Goal: Task Accomplishment & Management: Complete application form

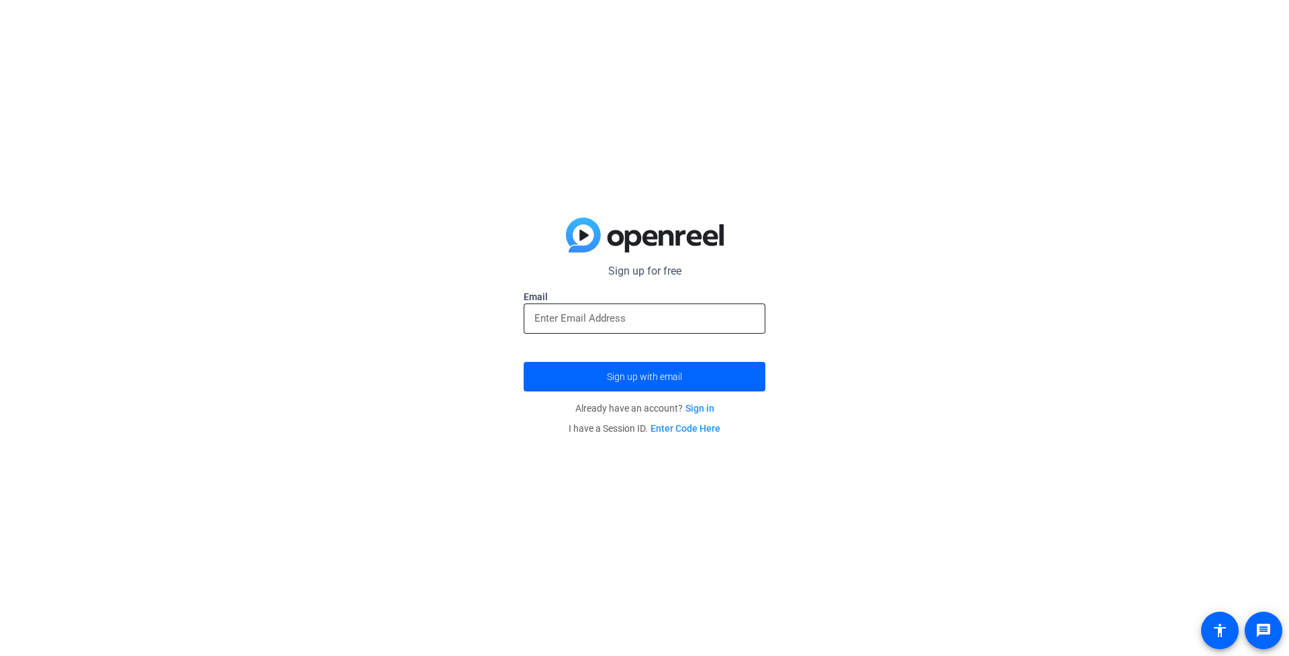
click at [607, 316] on input "email" at bounding box center [644, 318] width 220 height 16
click at [584, 320] on input "email" at bounding box center [644, 318] width 220 height 16
click at [569, 383] on span "submit" at bounding box center [645, 376] width 242 height 32
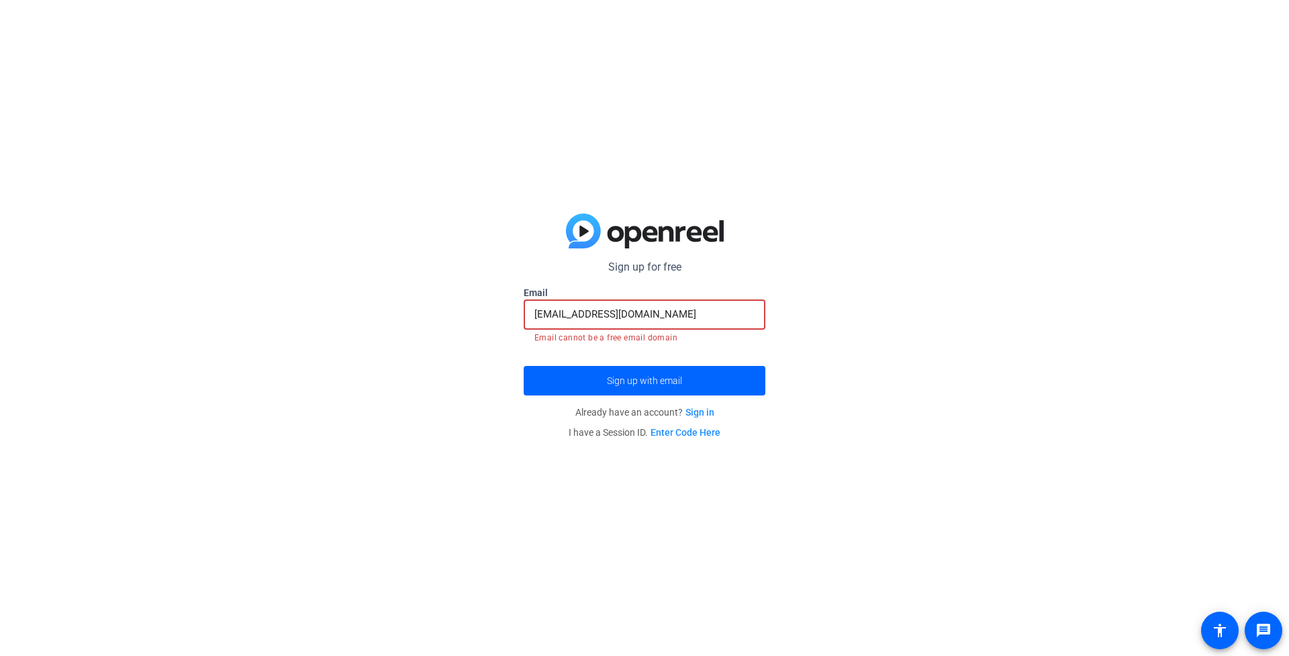
click at [624, 318] on input "[EMAIL_ADDRESS][DOMAIN_NAME]" at bounding box center [644, 314] width 220 height 16
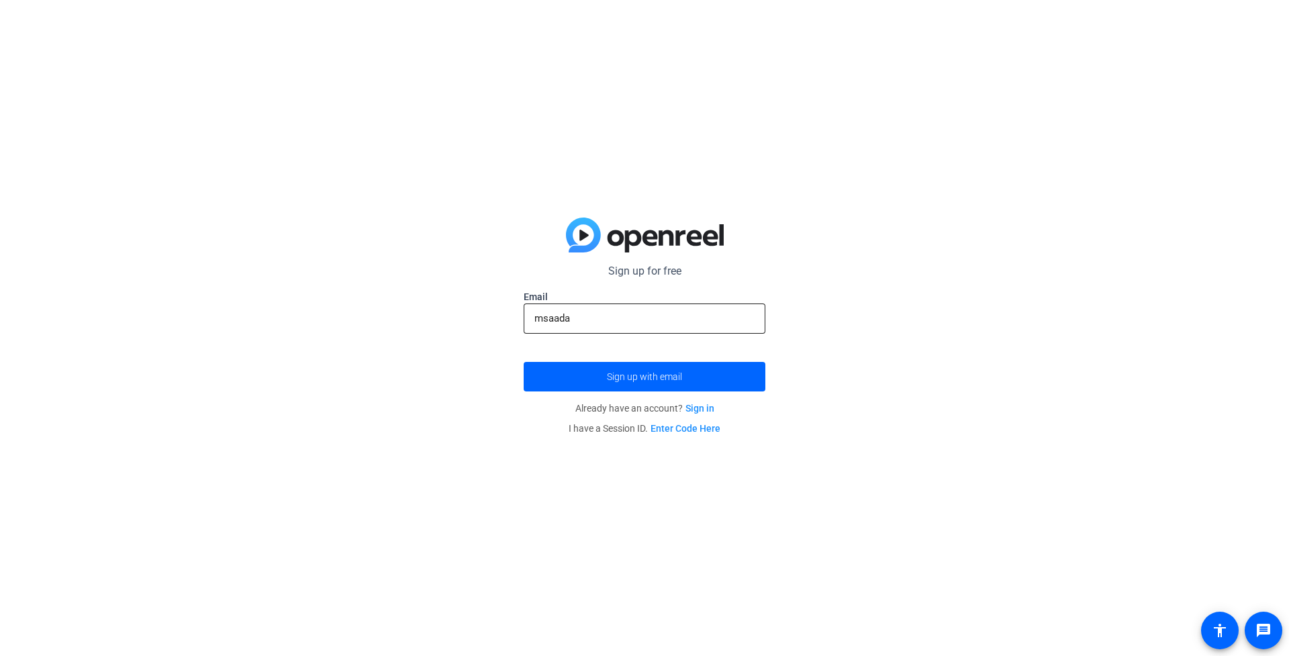
click at [654, 327] on div "msaada" at bounding box center [644, 318] width 220 height 30
drag, startPoint x: 563, startPoint y: 324, endPoint x: 568, endPoint y: 315, distance: 10.5
click at [567, 315] on input "msaada" at bounding box center [644, 318] width 220 height 16
click at [575, 318] on input "msaada" at bounding box center [644, 318] width 220 height 16
type input "msa"
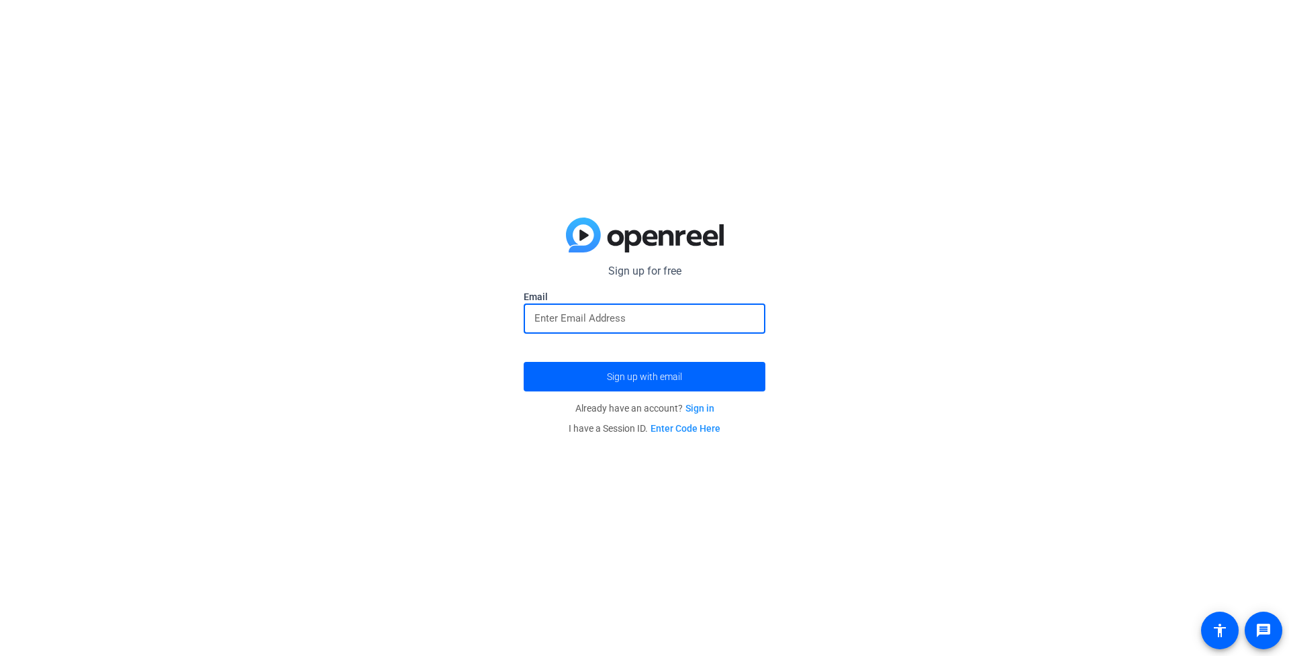
type input "[EMAIL_ADDRESS][DOMAIN_NAME]"
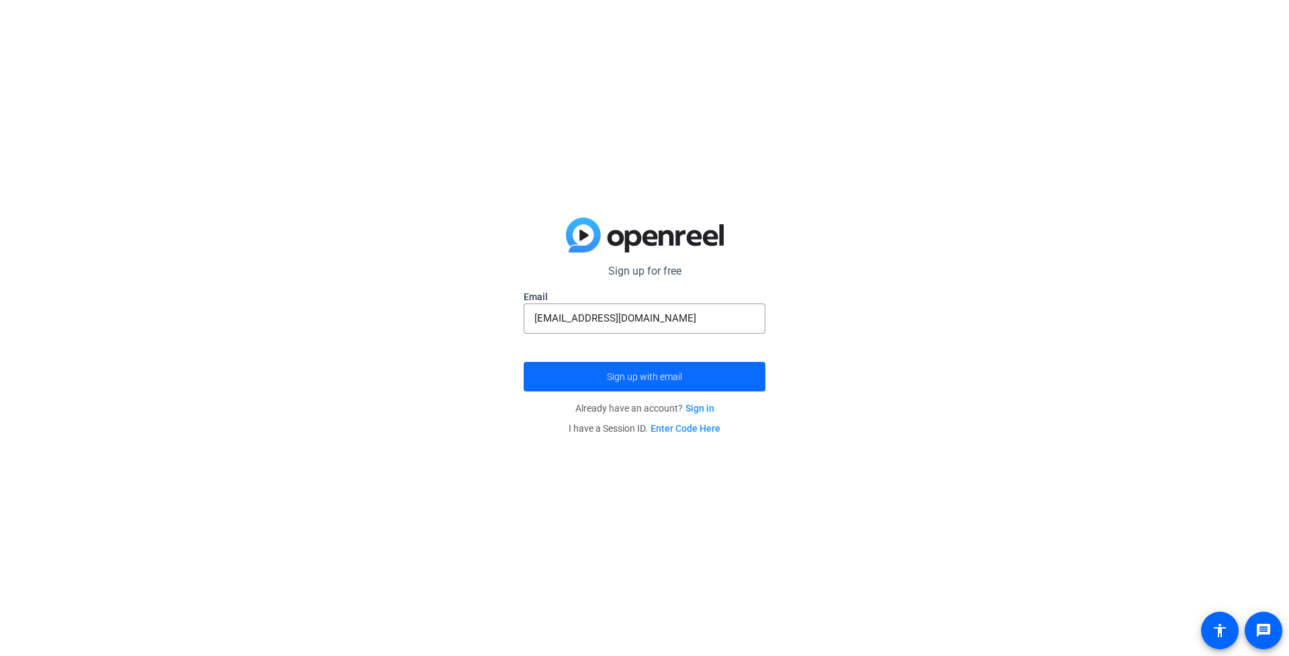
click at [601, 384] on span "submit" at bounding box center [645, 376] width 242 height 32
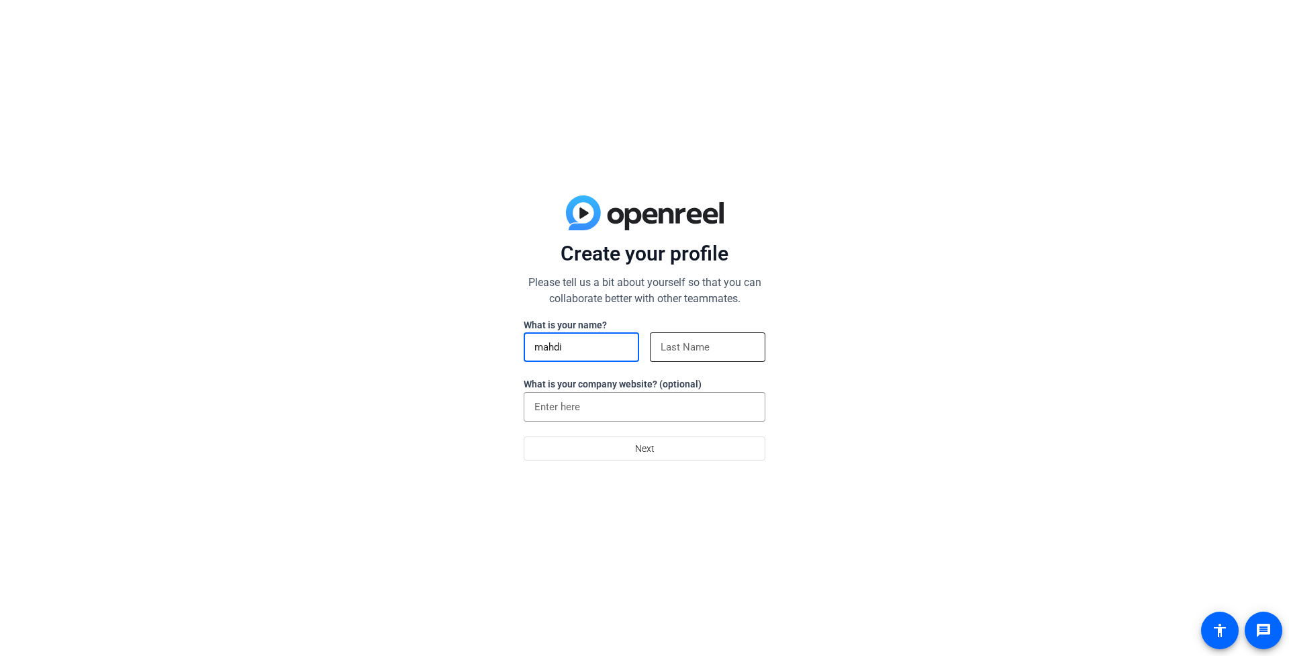
type input "mahdi"
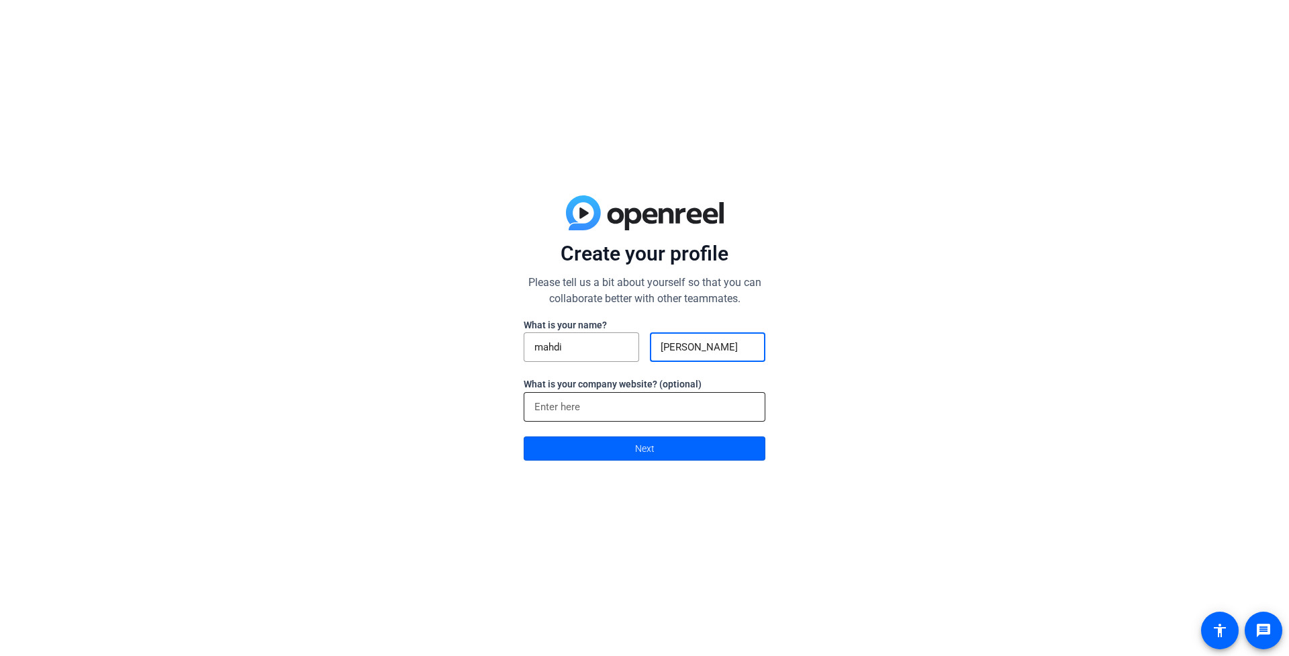
type input "[PERSON_NAME]"
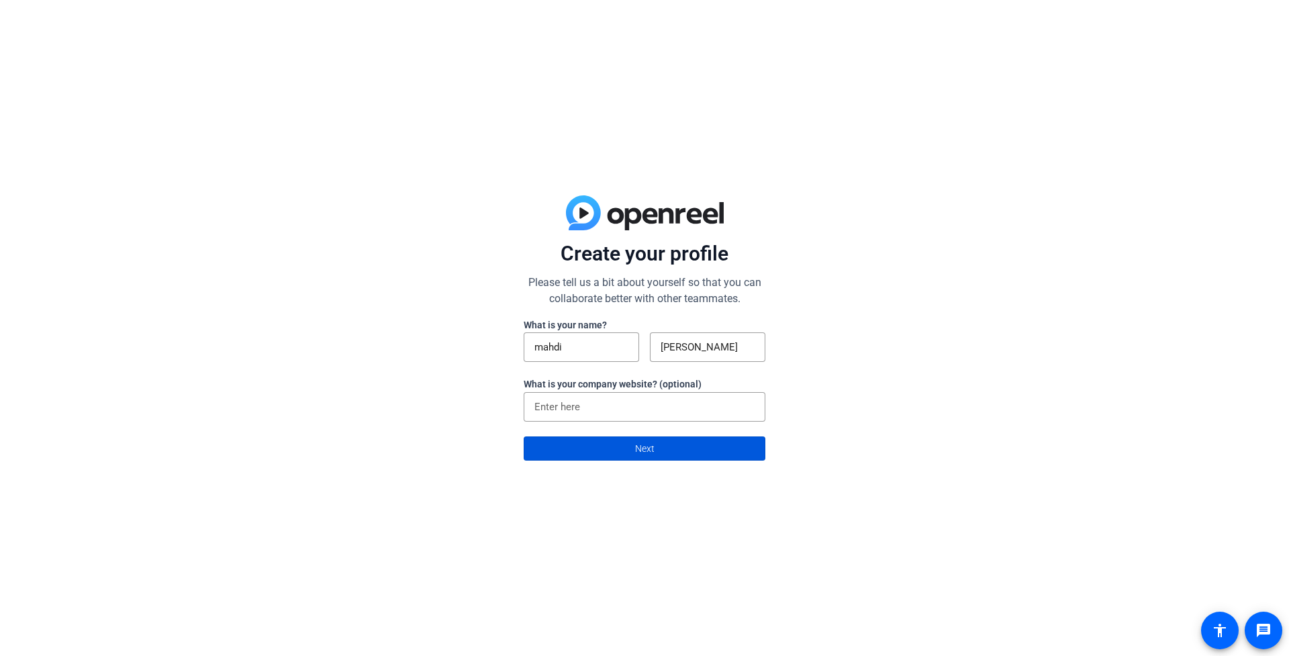
click at [628, 456] on span at bounding box center [644, 448] width 240 height 32
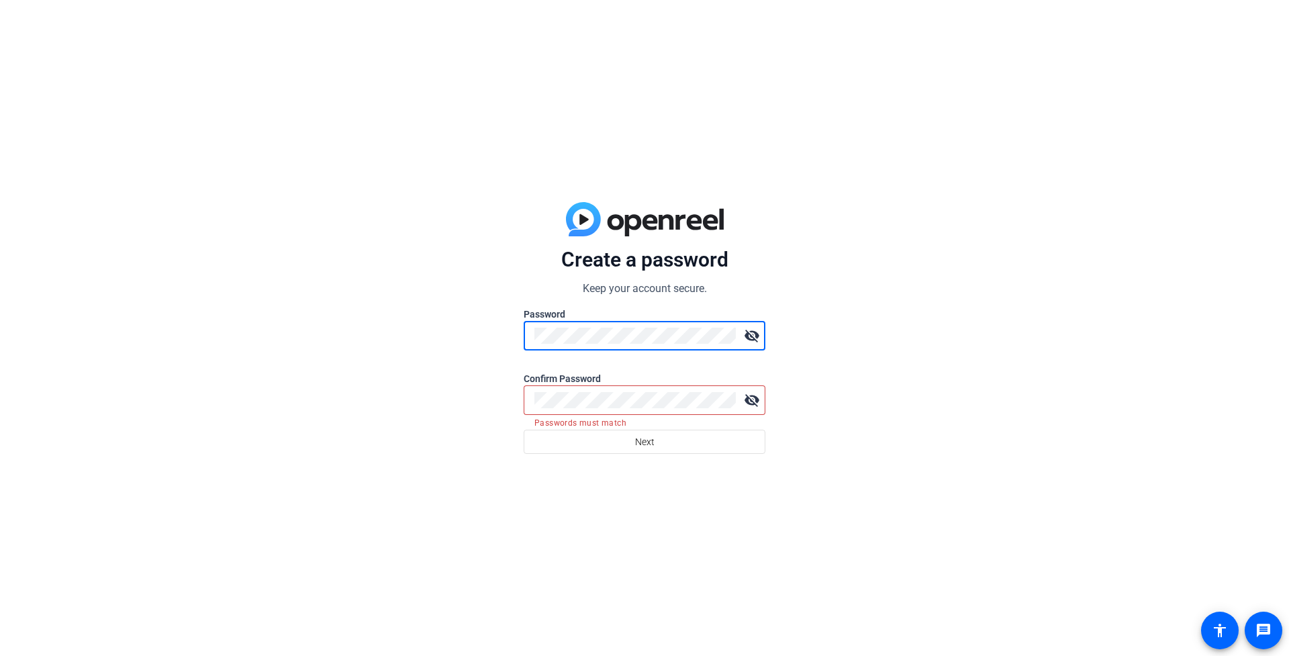
click at [564, 391] on div at bounding box center [634, 400] width 201 height 30
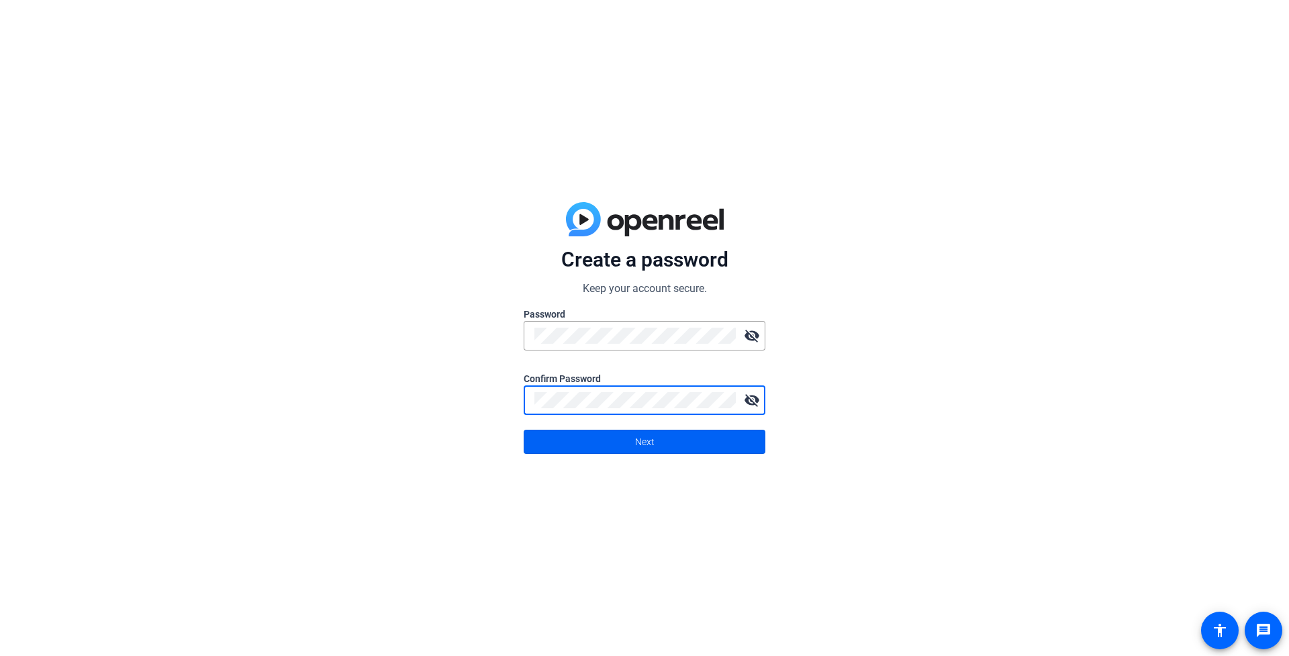
click at [685, 447] on span at bounding box center [644, 442] width 240 height 32
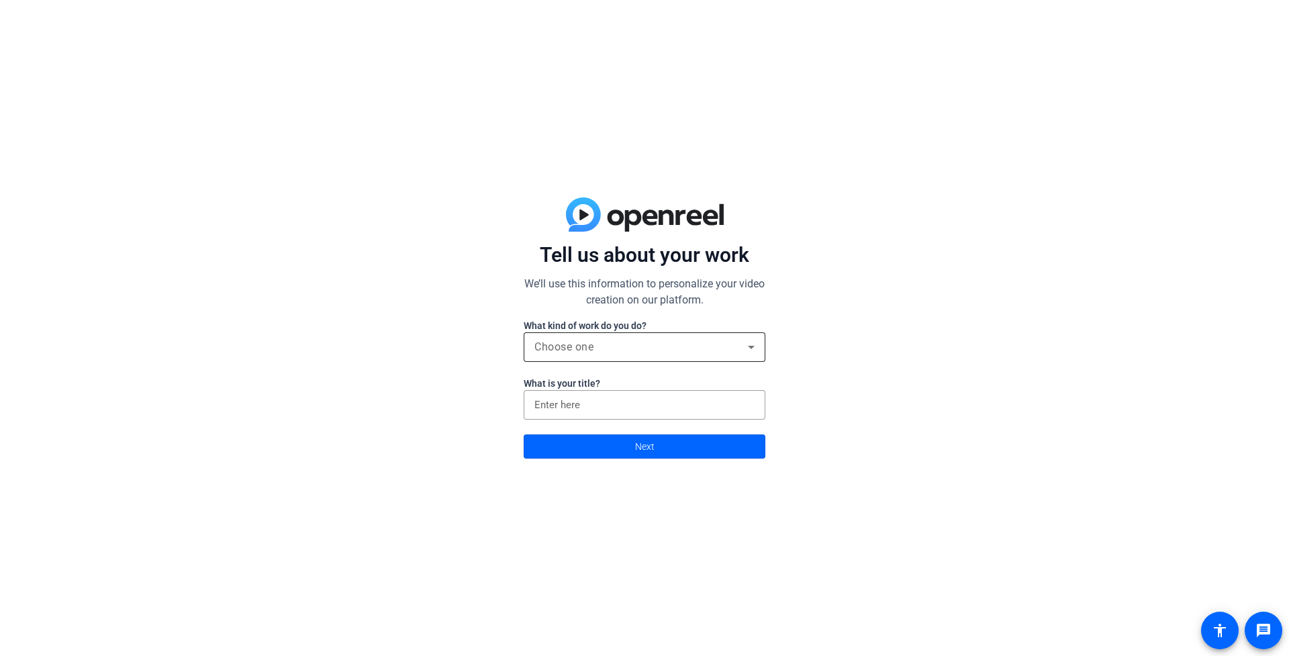
click at [595, 356] on div "Choose one" at bounding box center [644, 347] width 220 height 30
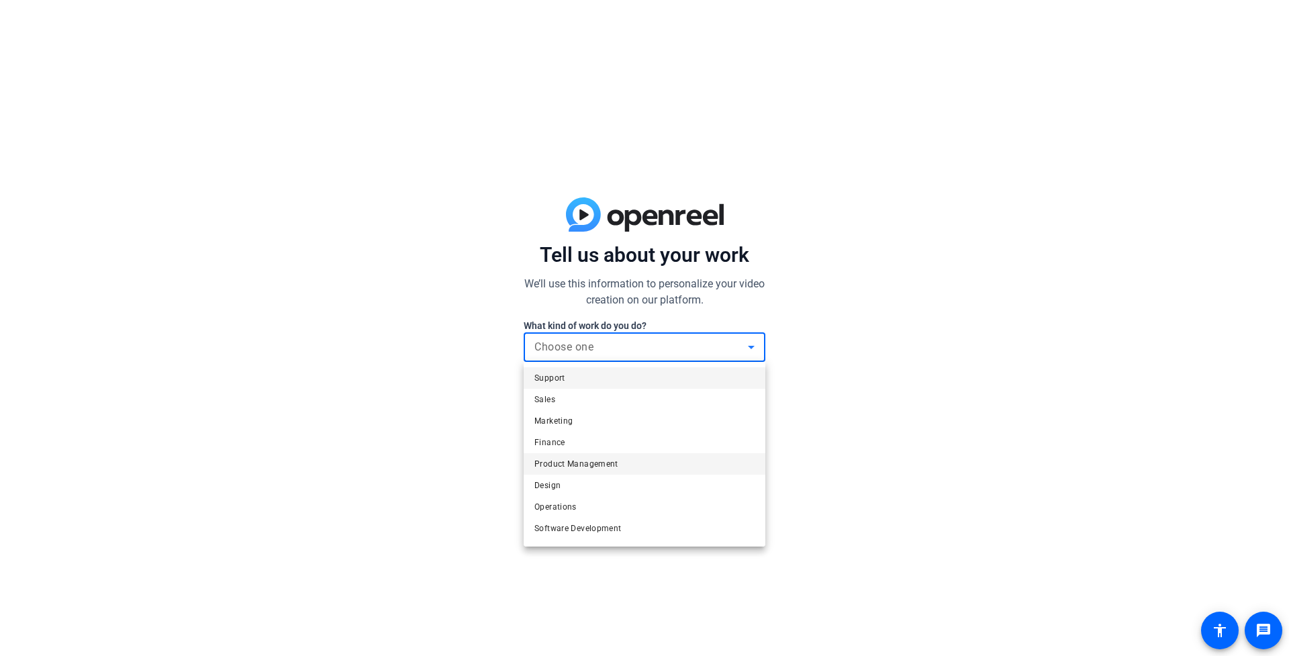
scroll to position [41, 0]
click at [568, 528] on mat-option "Other" at bounding box center [645, 530] width 242 height 21
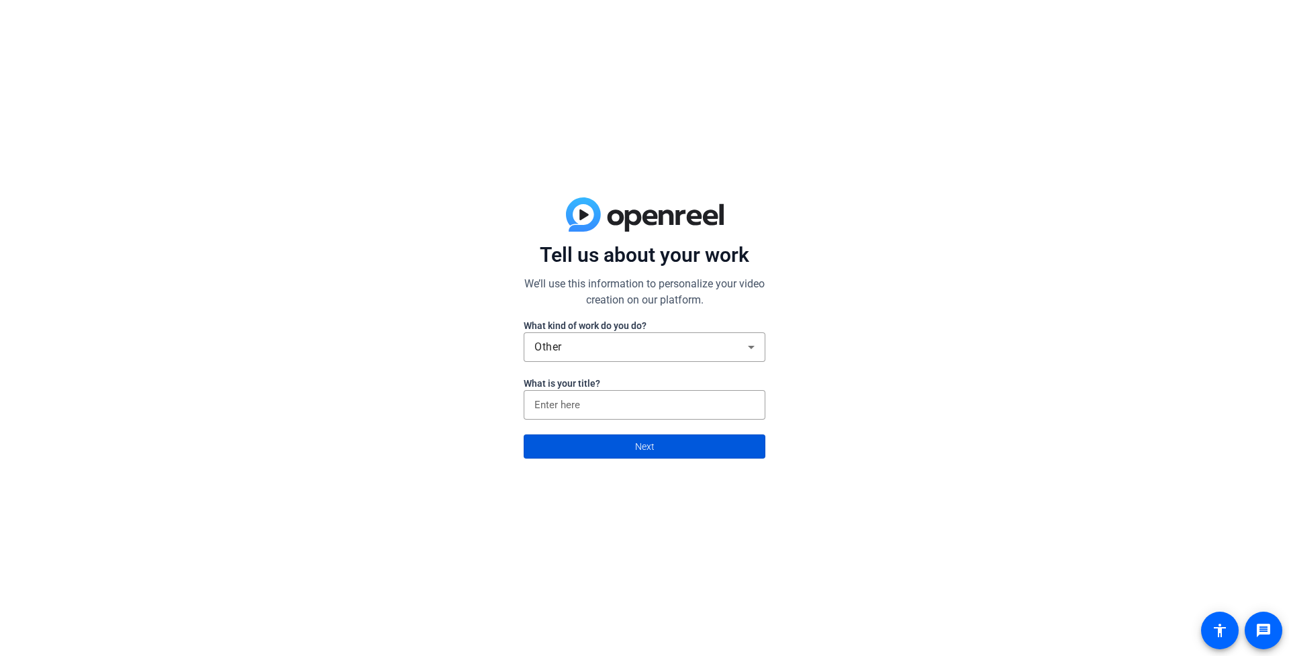
click at [585, 446] on span at bounding box center [644, 446] width 240 height 32
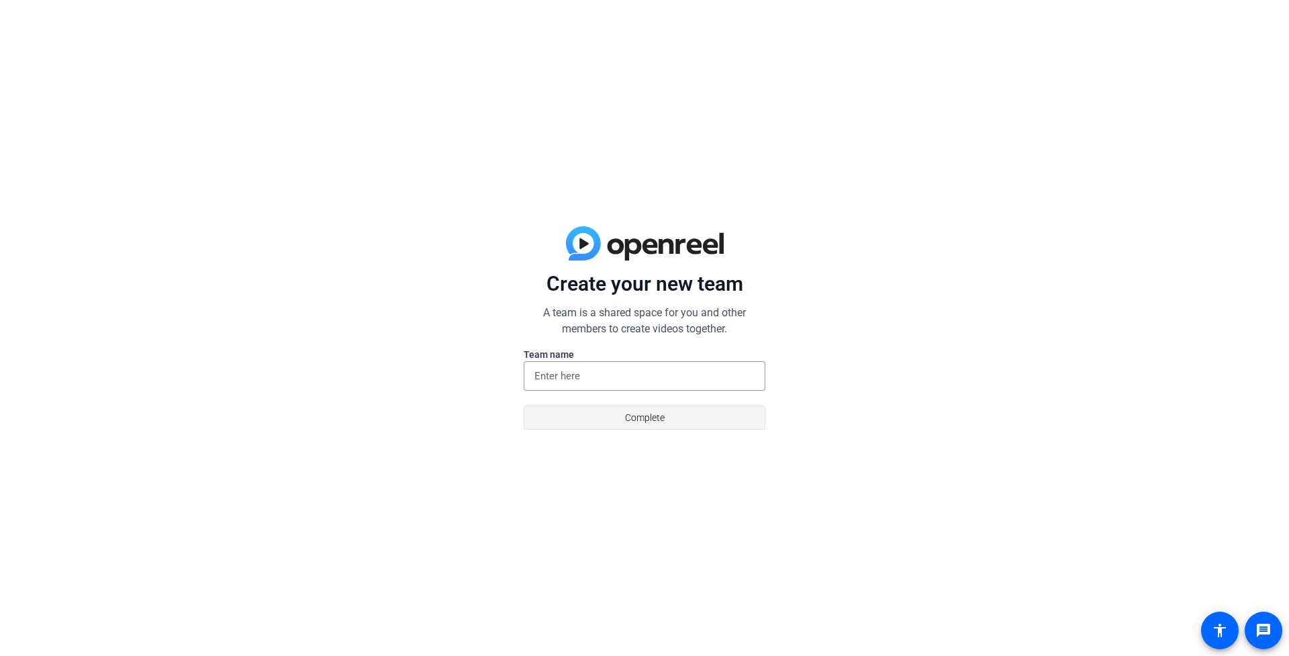
click at [582, 405] on span at bounding box center [644, 417] width 240 height 32
click at [561, 380] on input at bounding box center [644, 376] width 220 height 16
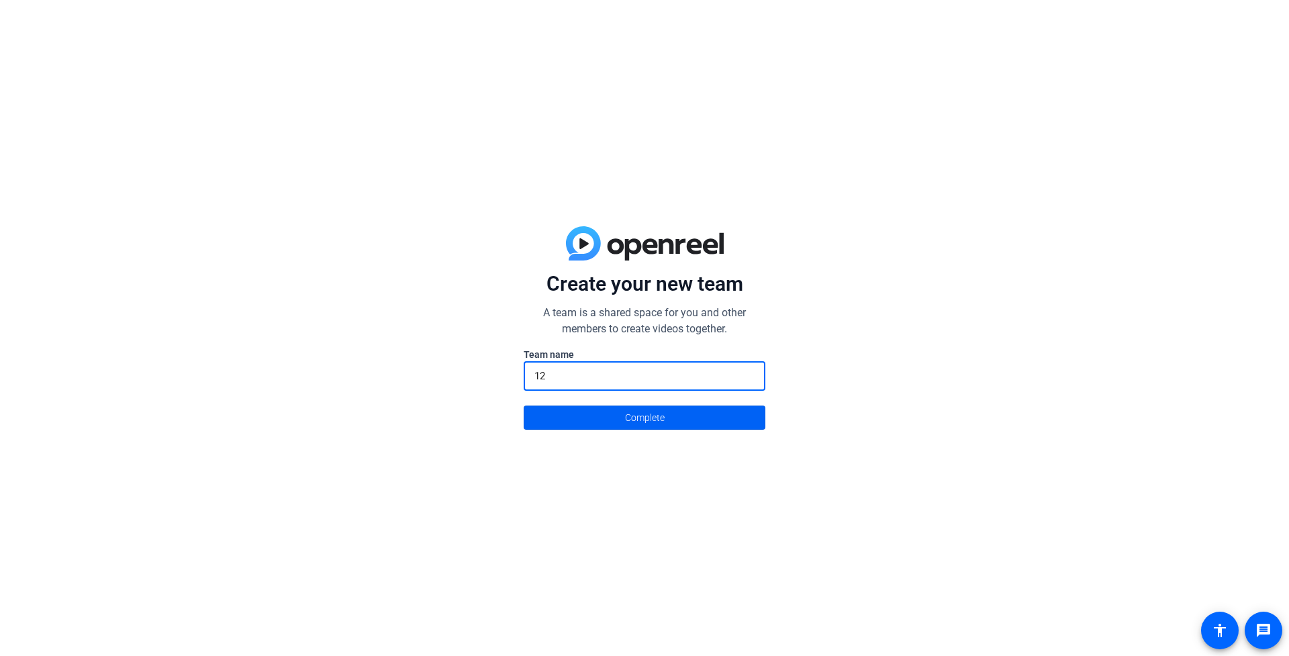
type input "12"
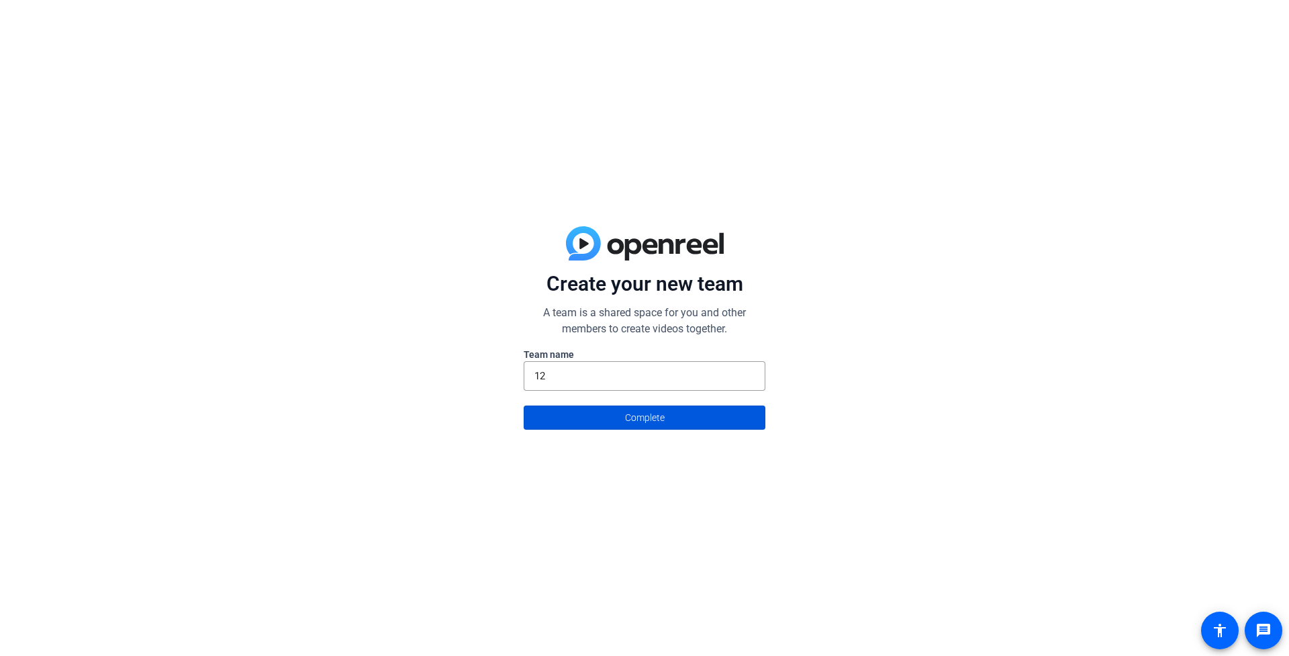
click at [558, 411] on span at bounding box center [644, 417] width 240 height 32
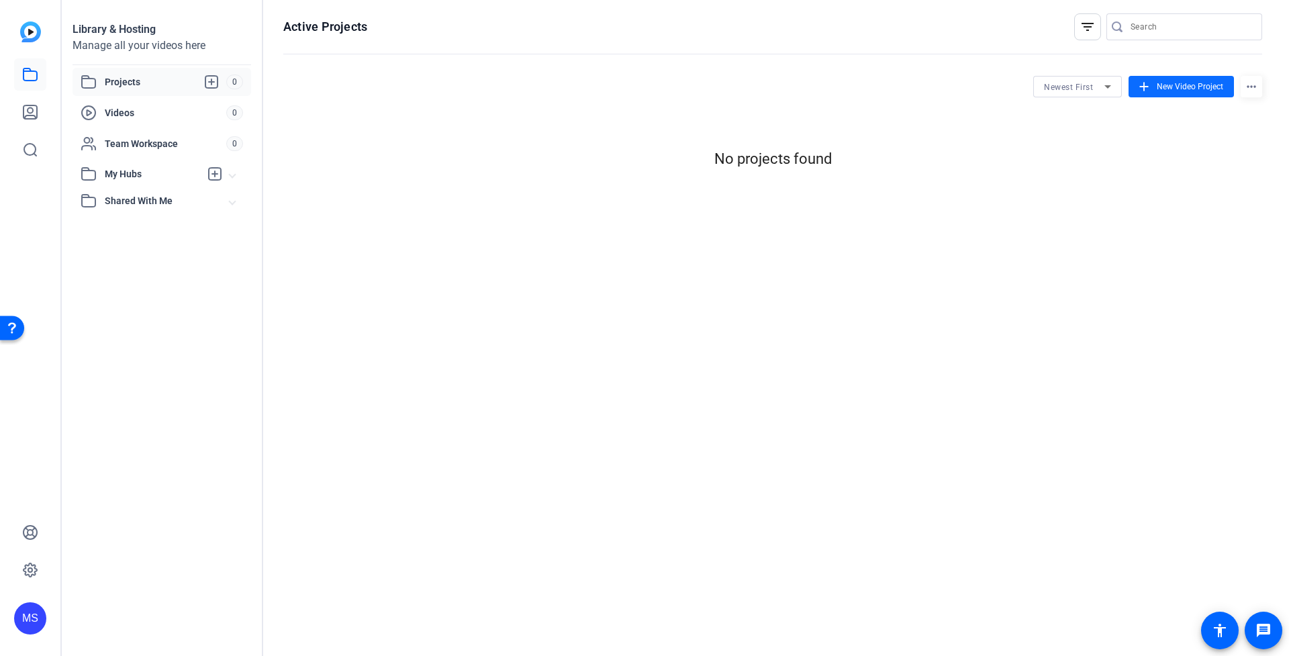
click at [1171, 91] on span "New Video Project" at bounding box center [1190, 87] width 66 height 12
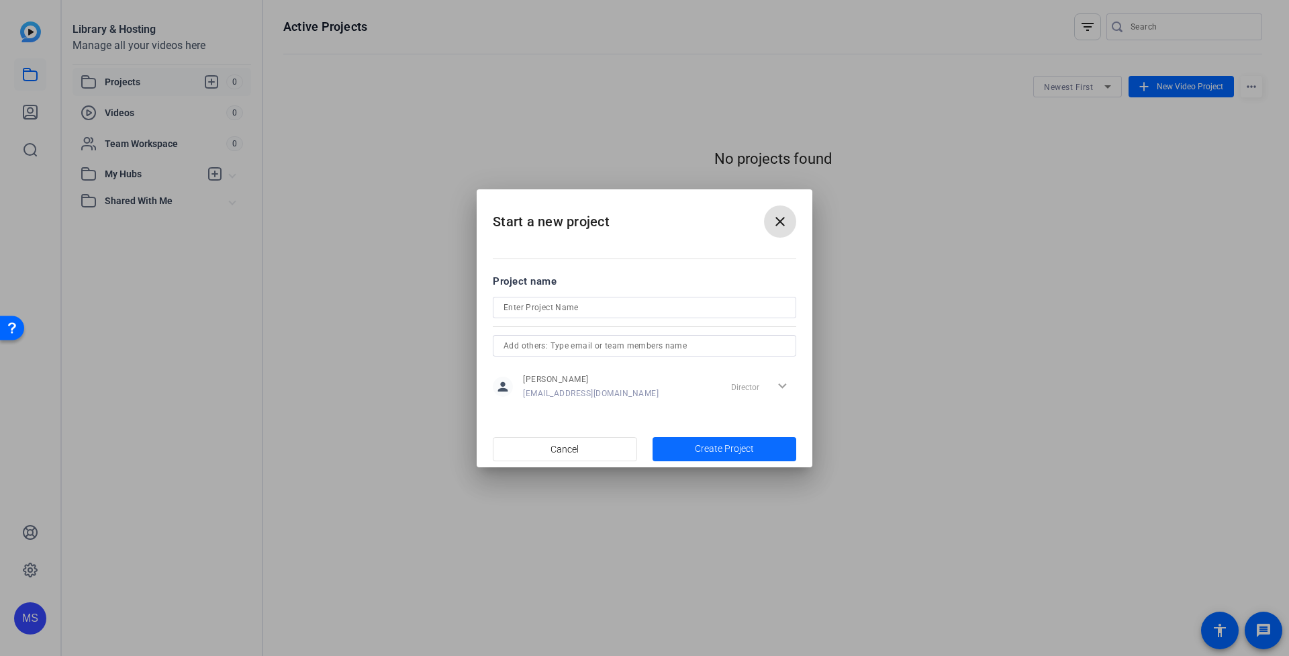
click at [689, 449] on span "button" at bounding box center [724, 449] width 144 height 32
type input "1"
click at [673, 458] on span "button" at bounding box center [724, 449] width 144 height 32
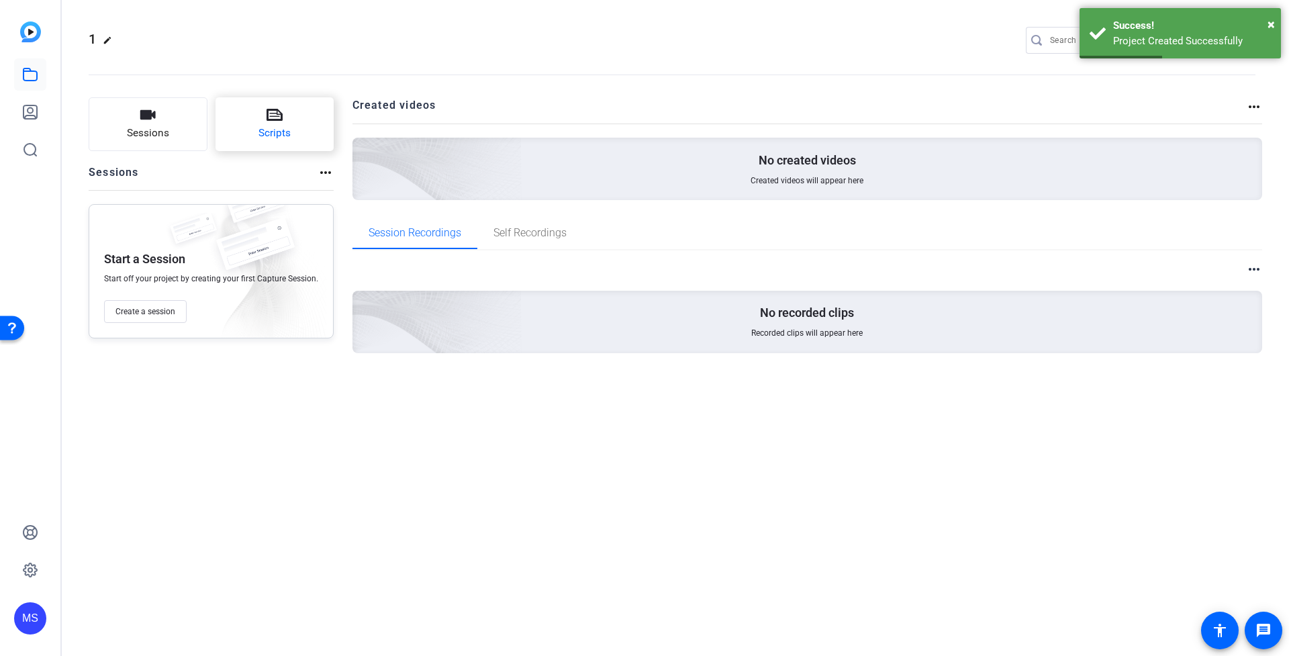
click at [258, 137] on span "Scripts" at bounding box center [274, 133] width 32 height 15
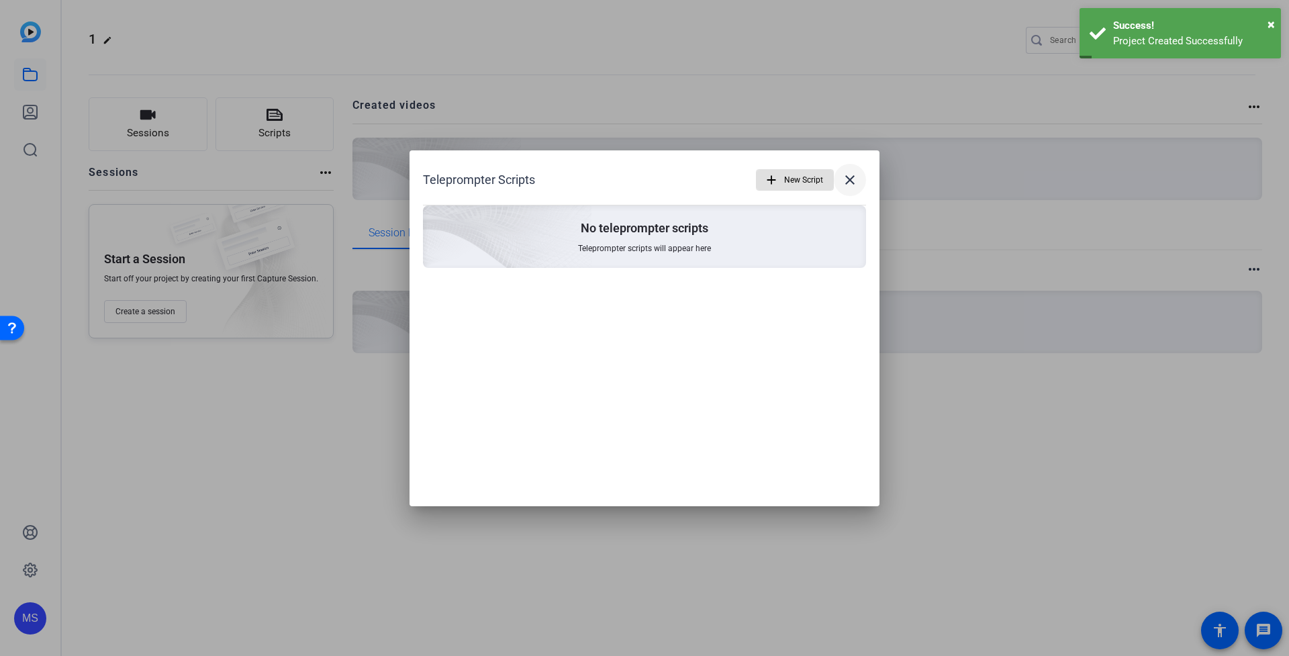
click at [850, 170] on span at bounding box center [850, 180] width 32 height 32
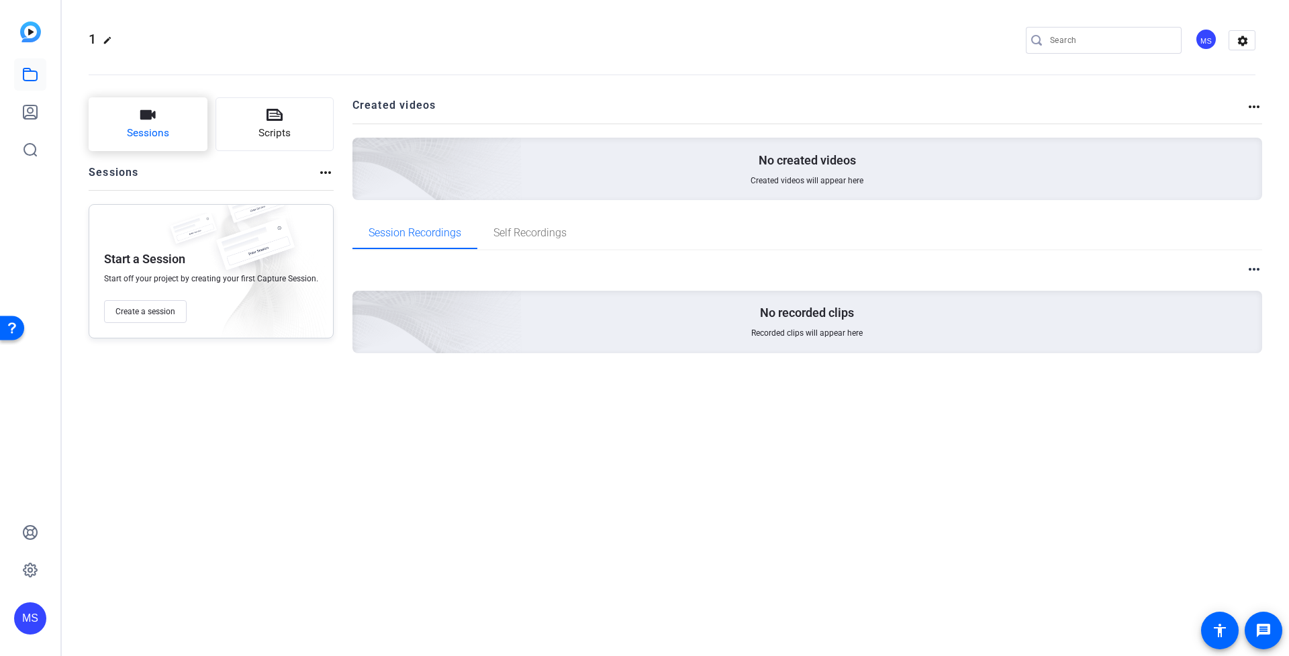
click at [162, 117] on button "Sessions" at bounding box center [148, 124] width 119 height 54
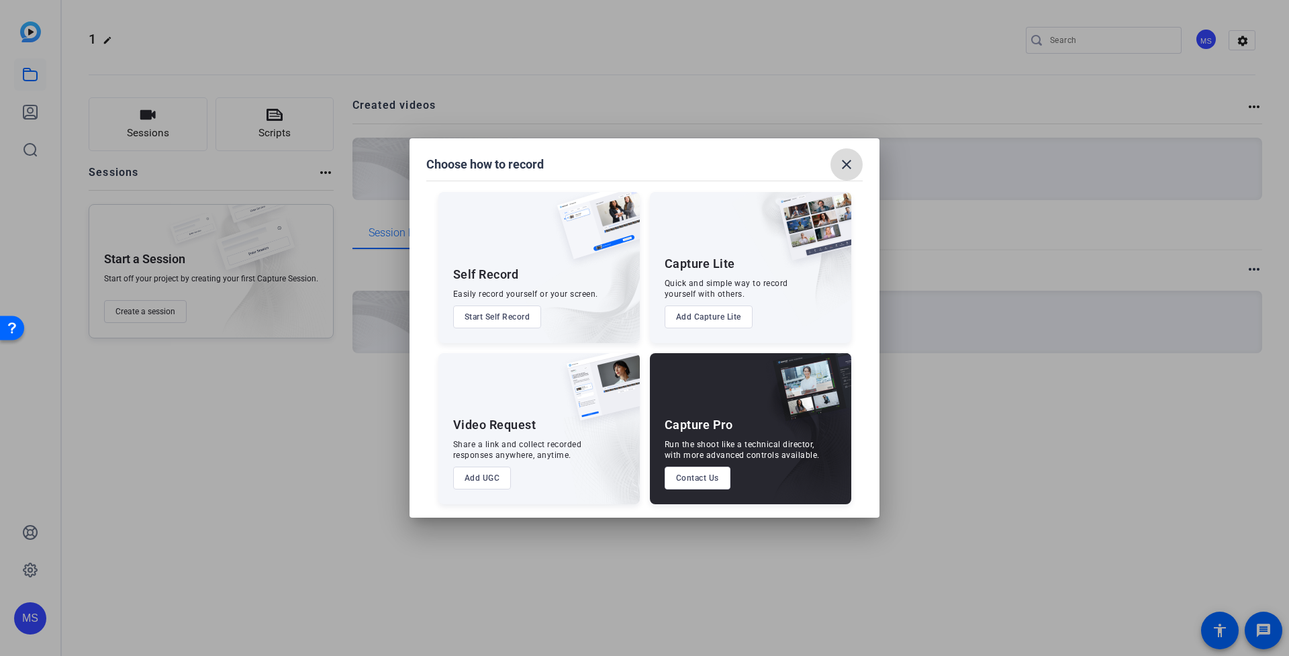
click at [844, 171] on mat-icon "close" at bounding box center [846, 164] width 16 height 16
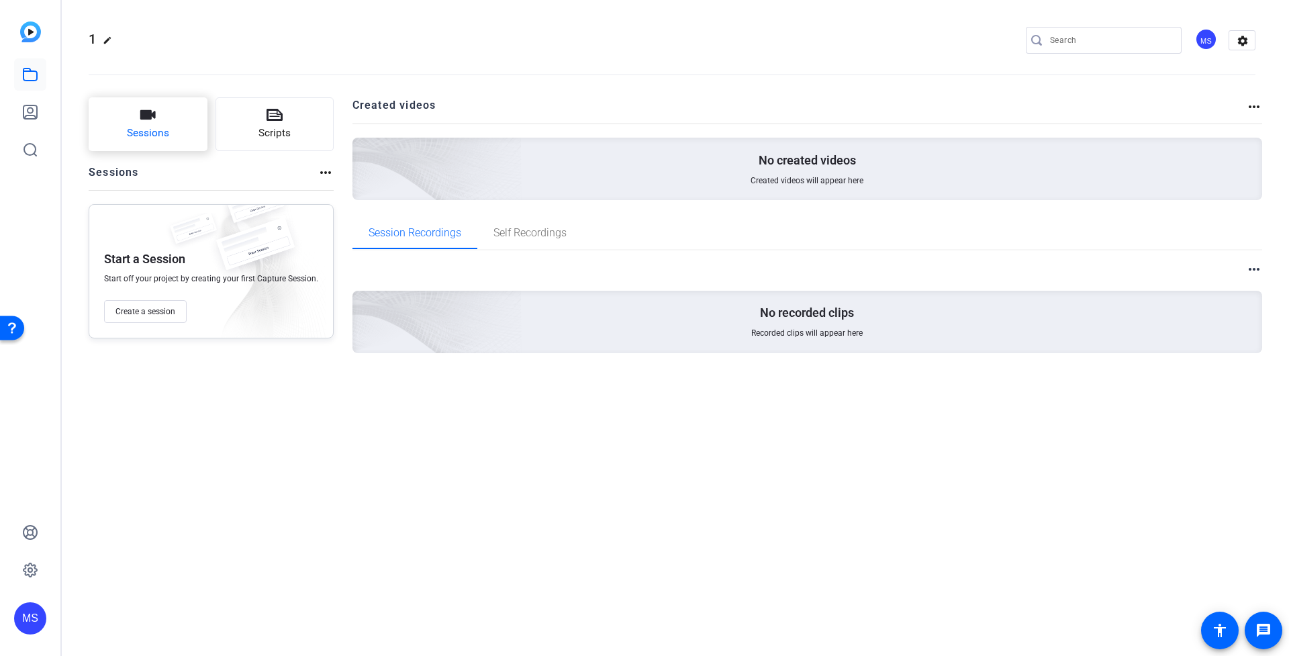
click at [153, 129] on span "Sessions" at bounding box center [148, 133] width 42 height 15
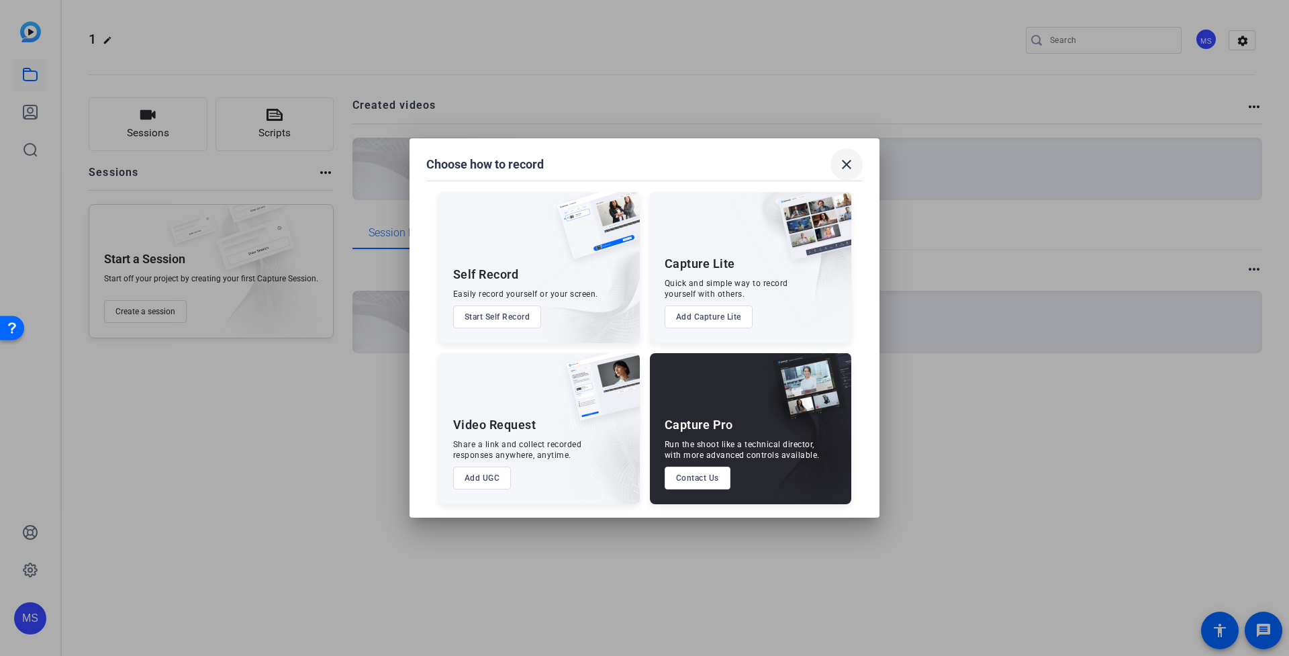
drag, startPoint x: 848, startPoint y: 180, endPoint x: 850, endPoint y: 171, distance: 8.8
click at [848, 179] on span at bounding box center [846, 164] width 32 height 32
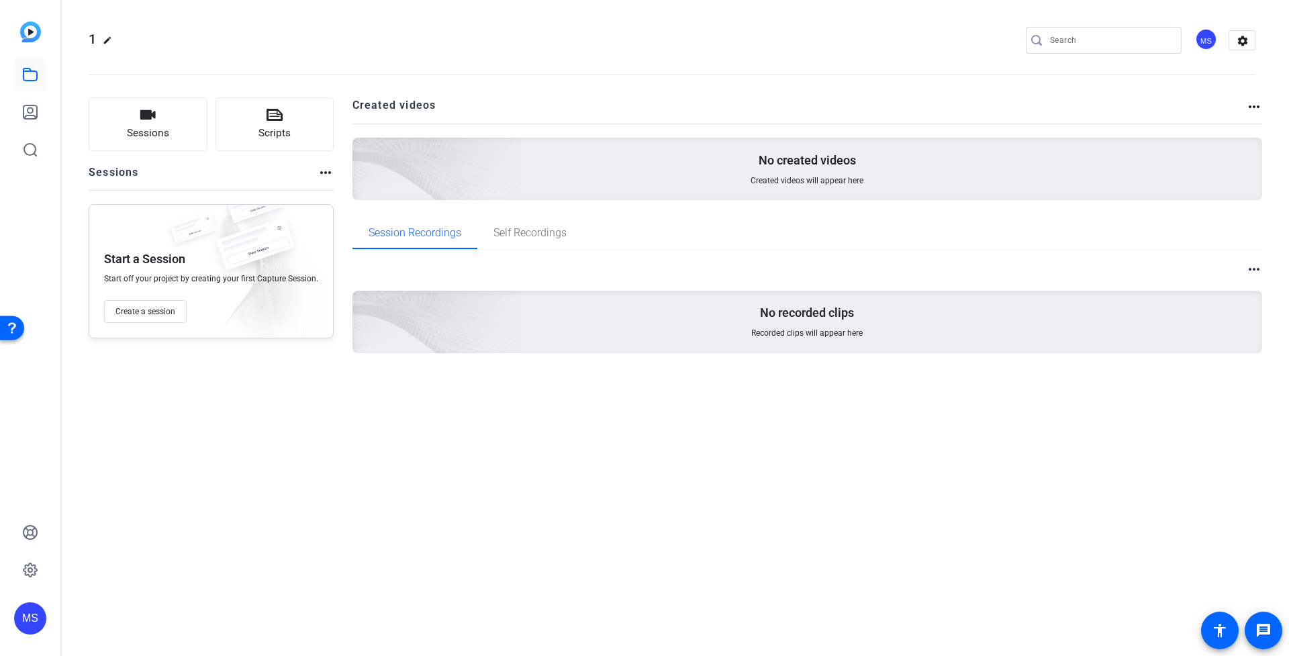
click at [853, 158] on p "No created videos" at bounding box center [807, 160] width 97 height 16
